Goal: Task Accomplishment & Management: Manage account settings

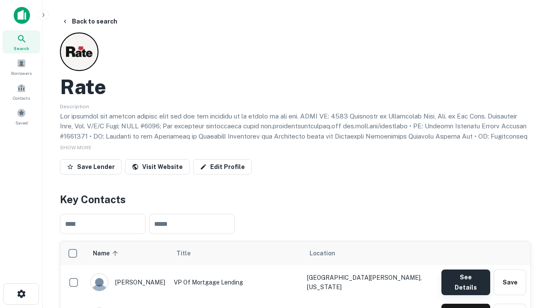
click at [465, 278] on button "See Details" at bounding box center [465, 283] width 49 height 26
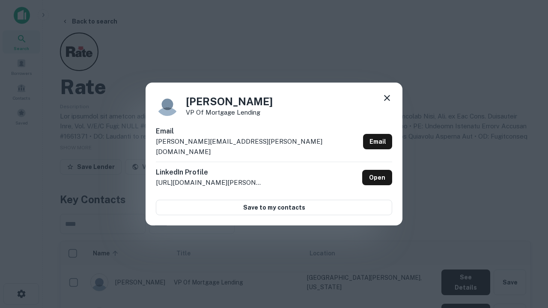
click at [387, 103] on icon at bounding box center [387, 98] width 10 height 10
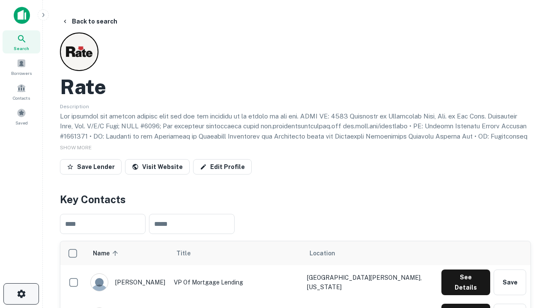
click at [21, 294] on icon "button" at bounding box center [21, 294] width 10 height 10
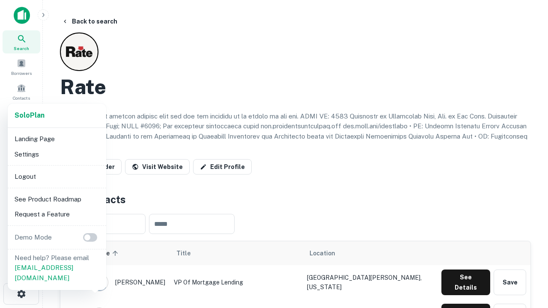
click at [56, 176] on li "Logout" at bounding box center [57, 176] width 92 height 15
